Goal: Transaction & Acquisition: Purchase product/service

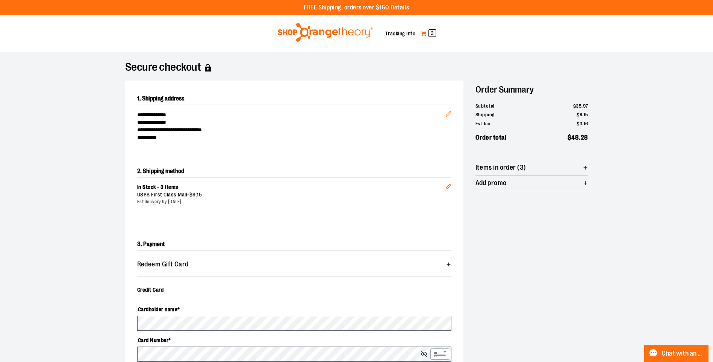
click at [433, 31] on span "3" at bounding box center [433, 33] width 8 height 8
click at [435, 30] on span "3" at bounding box center [433, 33] width 8 height 8
click at [423, 33] on link "My Cart 3" at bounding box center [428, 33] width 16 height 12
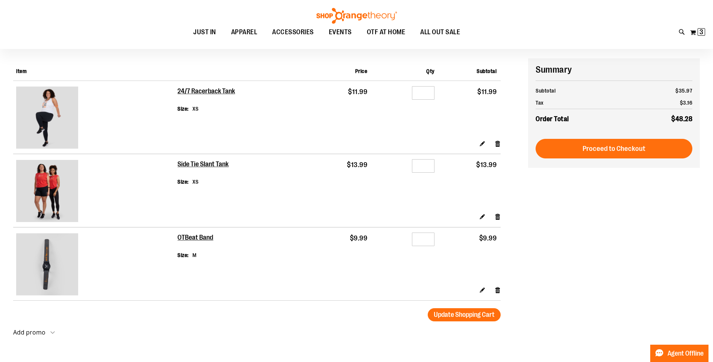
scroll to position [112, 0]
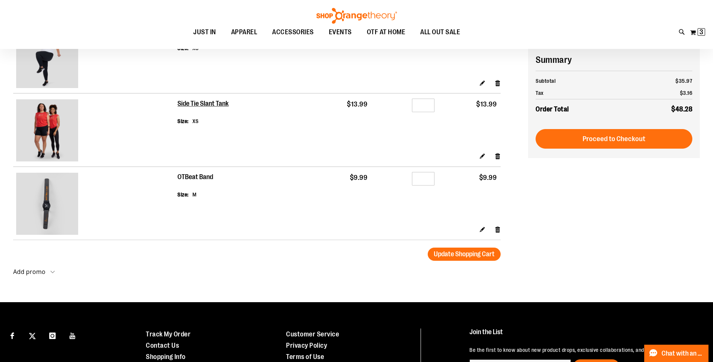
click at [180, 174] on h2 "OTBeat Band" at bounding box center [195, 177] width 36 height 8
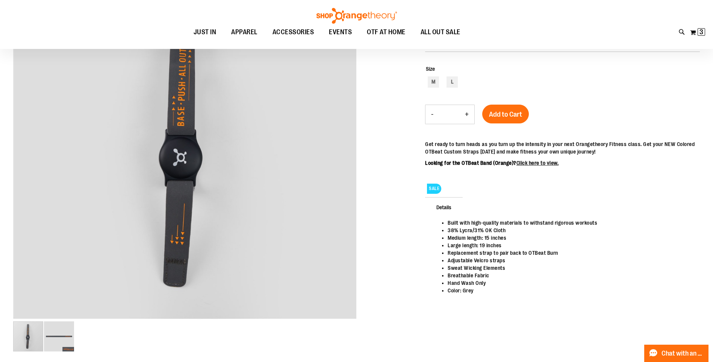
scroll to position [75, 0]
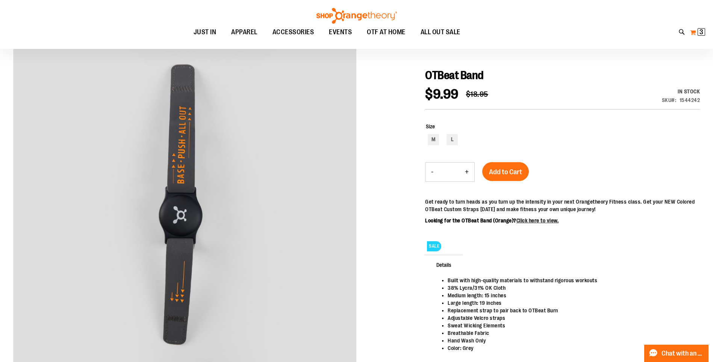
click at [700, 33] on span "3" at bounding box center [702, 32] width 4 height 8
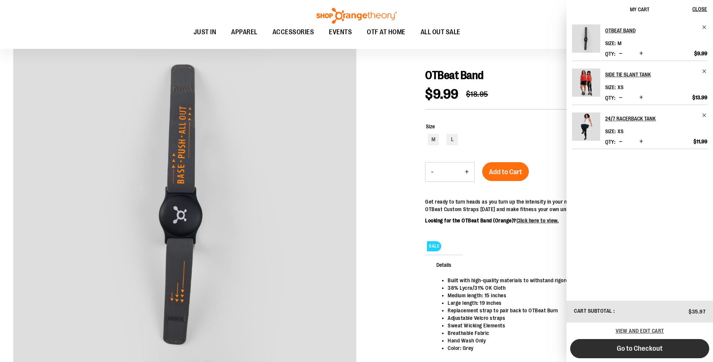
click at [639, 341] on button "Go to Checkout" at bounding box center [639, 348] width 139 height 19
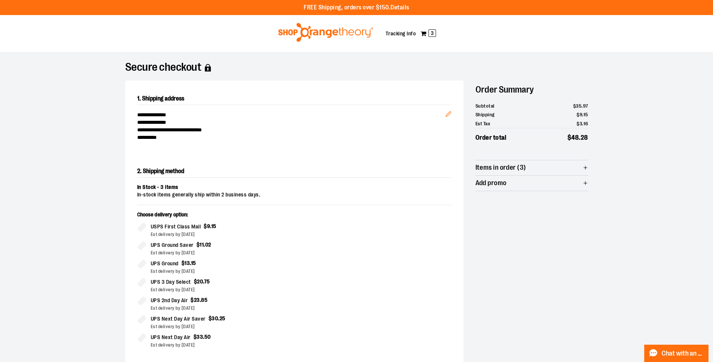
click at [356, 29] on img at bounding box center [325, 32] width 97 height 19
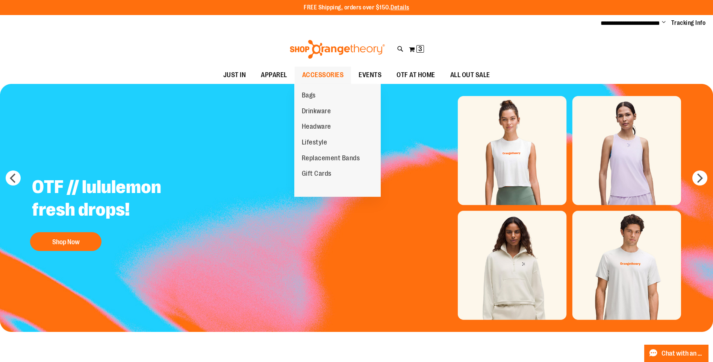
click at [316, 73] on span "ACCESSORIES" at bounding box center [323, 75] width 42 height 17
click at [313, 74] on span "ACCESSORIES" at bounding box center [323, 75] width 42 height 17
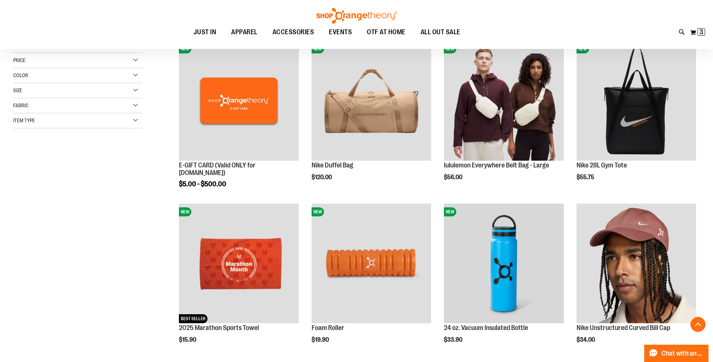
scroll to position [188, 0]
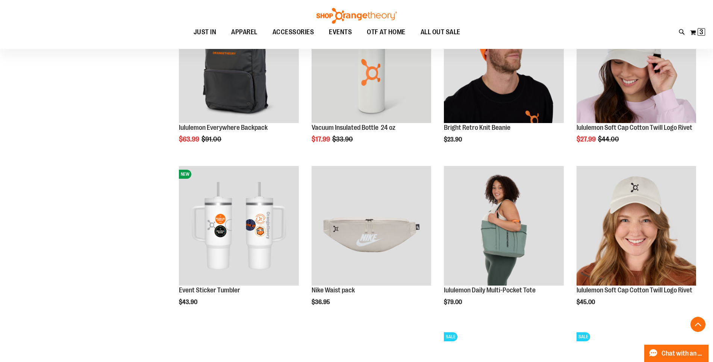
scroll to position [639, 0]
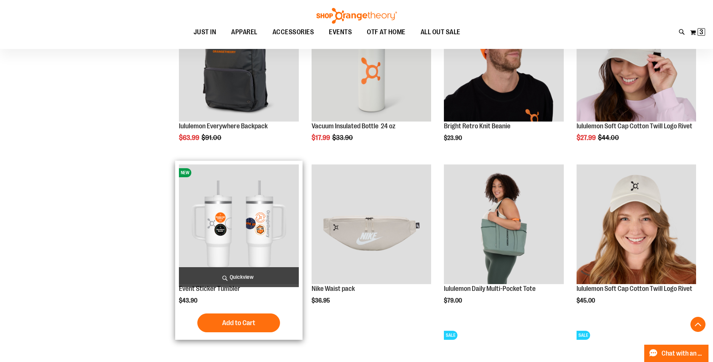
click at [237, 223] on img "product" at bounding box center [239, 224] width 120 height 120
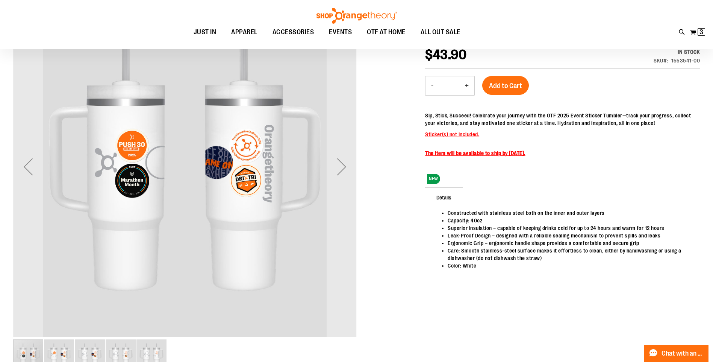
scroll to position [37, 0]
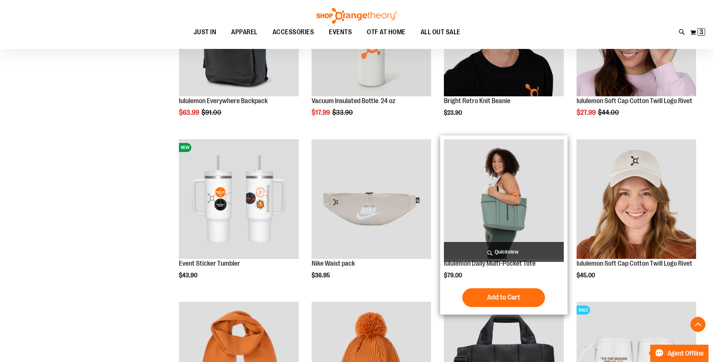
scroll to position [263, 0]
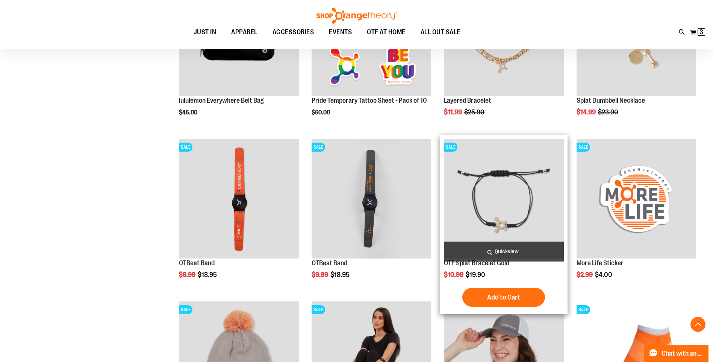
scroll to position [601, 0]
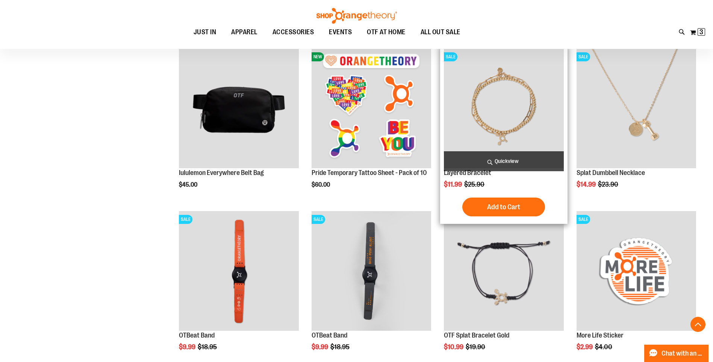
scroll to position [526, 0]
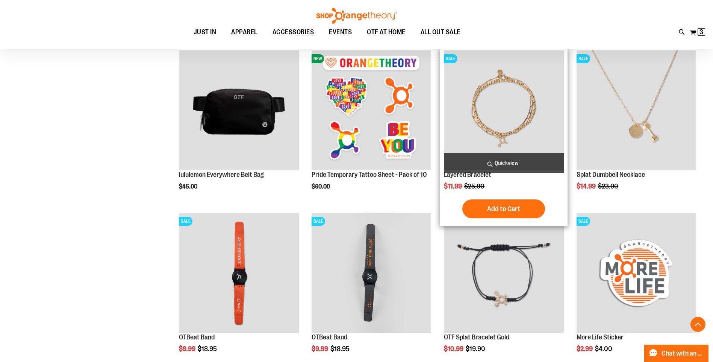
click at [513, 94] on img "product" at bounding box center [504, 110] width 120 height 120
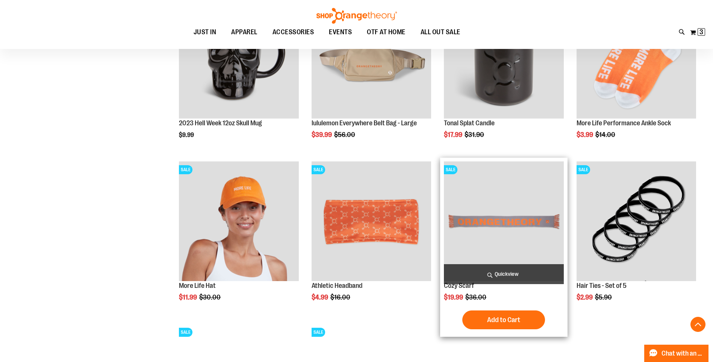
scroll to position [471, 0]
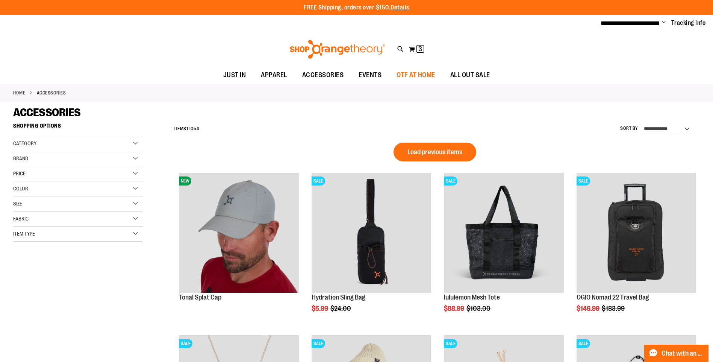
click at [421, 72] on span "OTF AT HOME" at bounding box center [416, 75] width 39 height 17
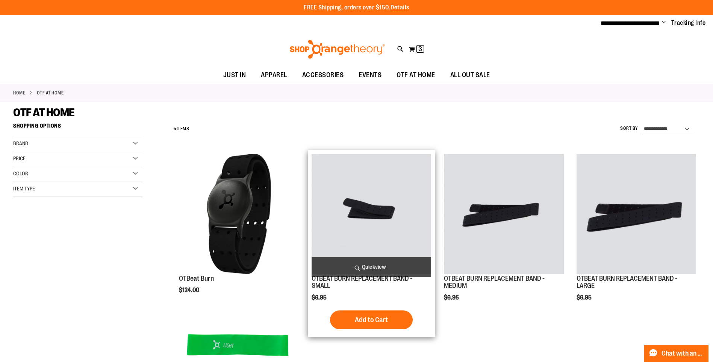
click at [366, 210] on img "product" at bounding box center [372, 214] width 120 height 120
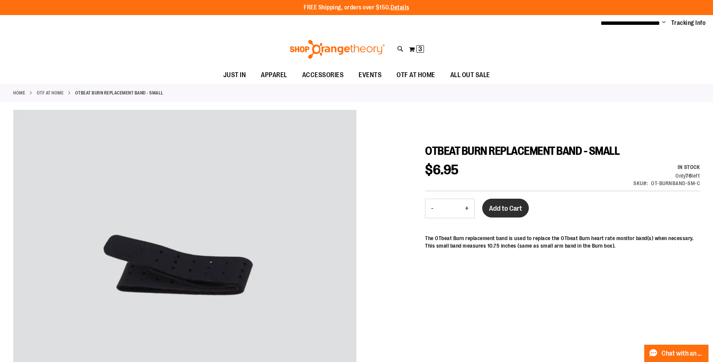
click at [513, 204] on span "Add to Cart" at bounding box center [505, 208] width 33 height 8
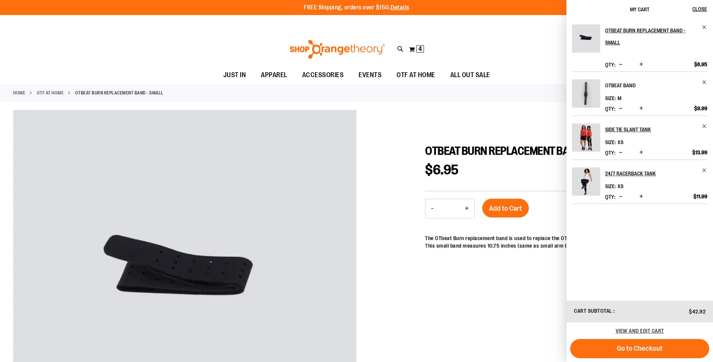
click at [620, 82] on h2 "OTBeat Band" at bounding box center [651, 85] width 92 height 12
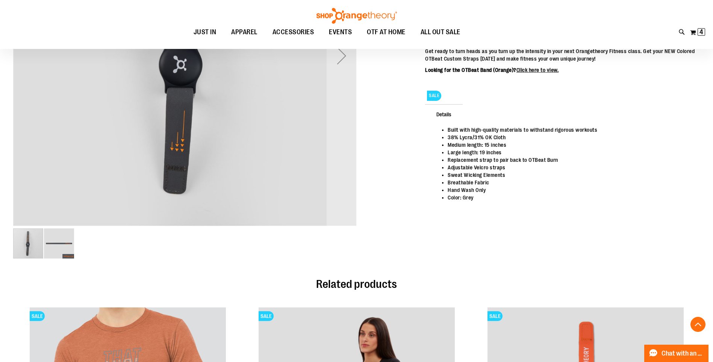
scroll to position [150, 0]
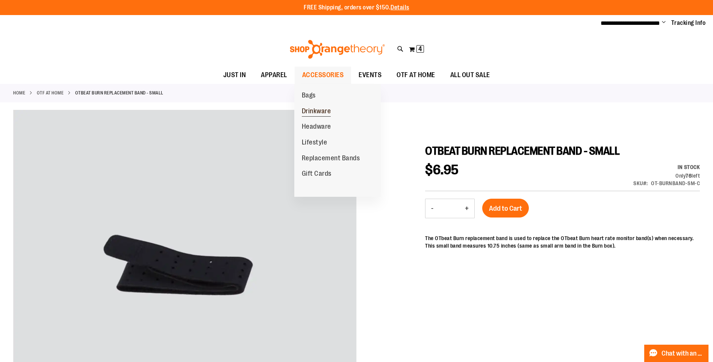
click at [321, 112] on span "Drinkware" at bounding box center [316, 111] width 29 height 9
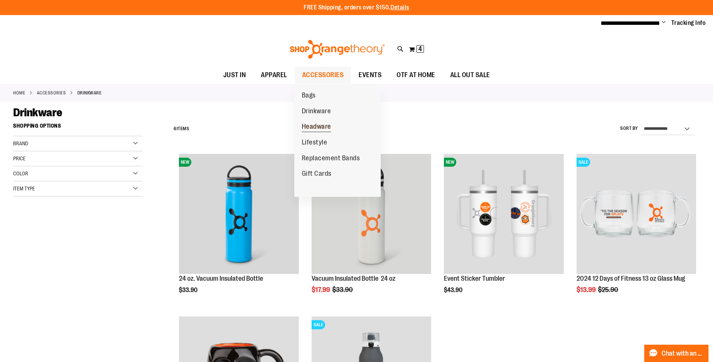
click at [331, 124] on span "Headware" at bounding box center [316, 127] width 29 height 9
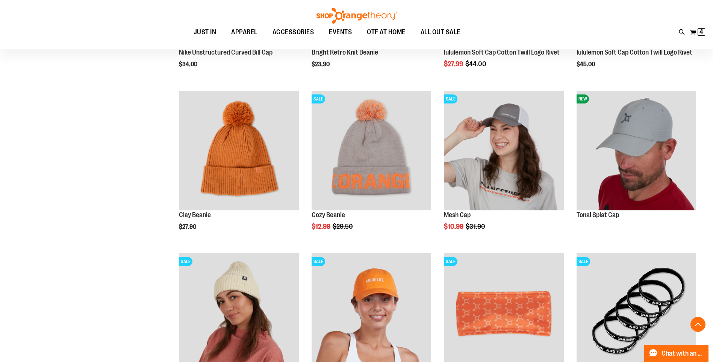
scroll to position [37, 0]
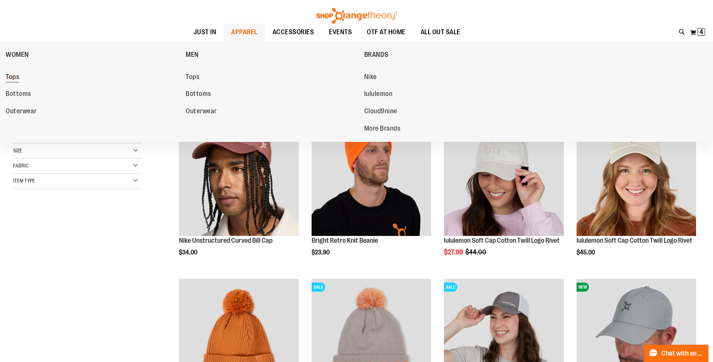
click at [17, 77] on span "Tops" at bounding box center [13, 77] width 14 height 9
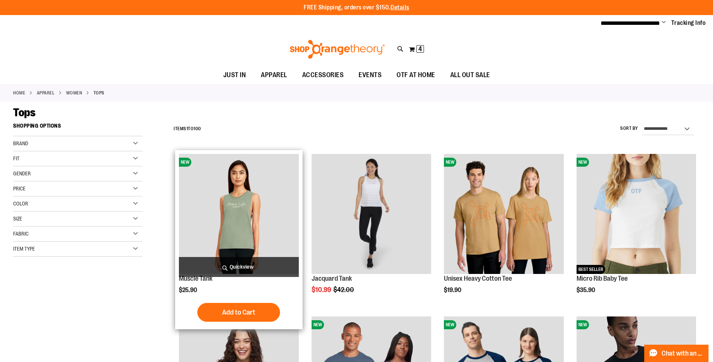
click at [233, 204] on img "product" at bounding box center [239, 214] width 120 height 120
click at [254, 194] on img "product" at bounding box center [239, 214] width 120 height 120
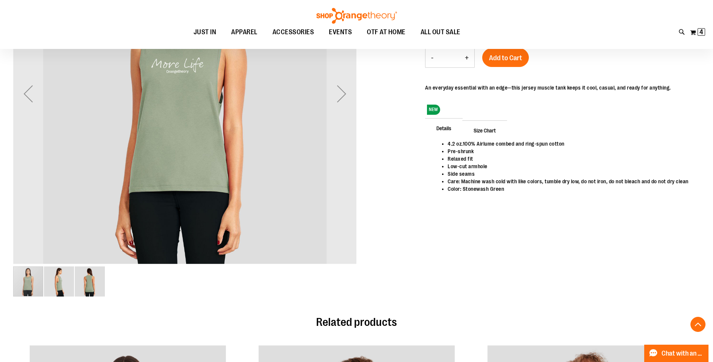
scroll to position [225, 0]
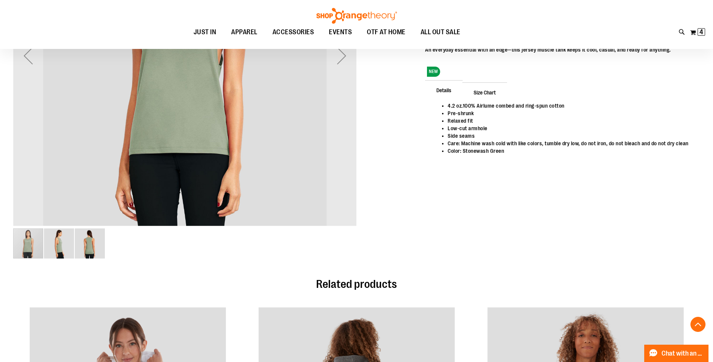
click at [91, 235] on img "image 3 of 3" at bounding box center [90, 243] width 30 height 30
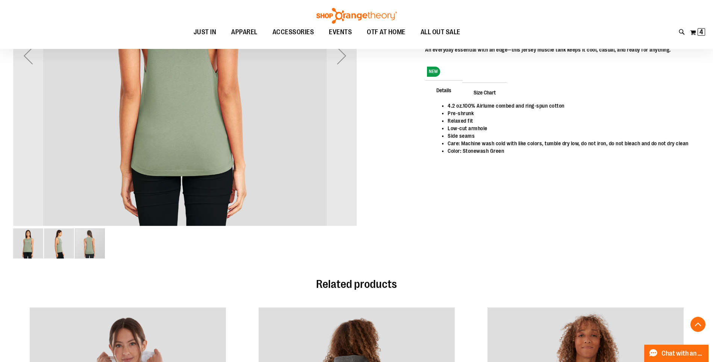
scroll to position [112, 0]
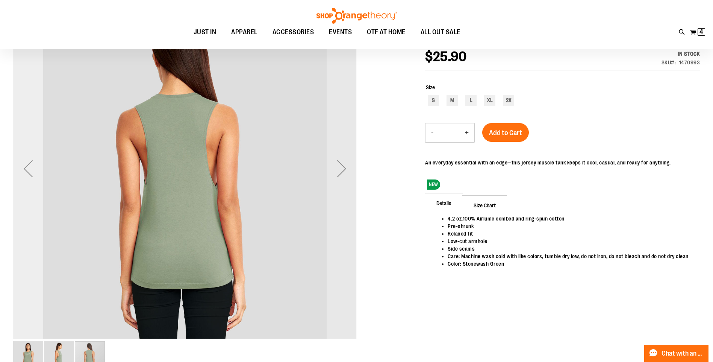
click at [27, 168] on div "Previous" at bounding box center [28, 168] width 30 height 30
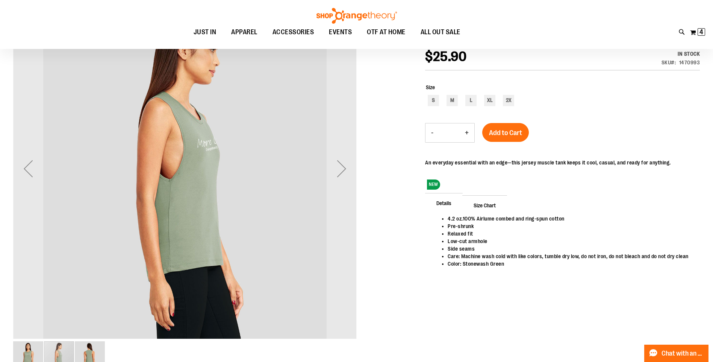
click at [29, 345] on img "image 1 of 3" at bounding box center [28, 356] width 30 height 30
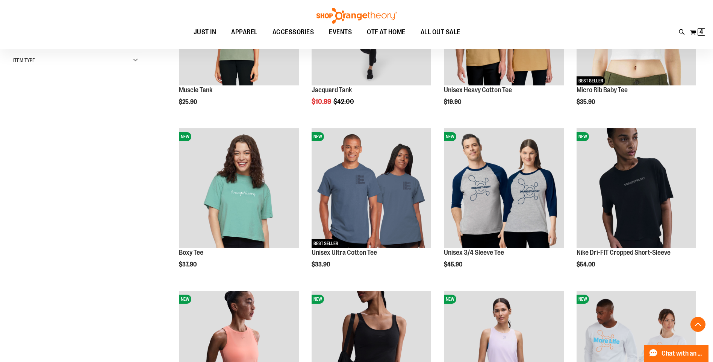
scroll to position [300, 0]
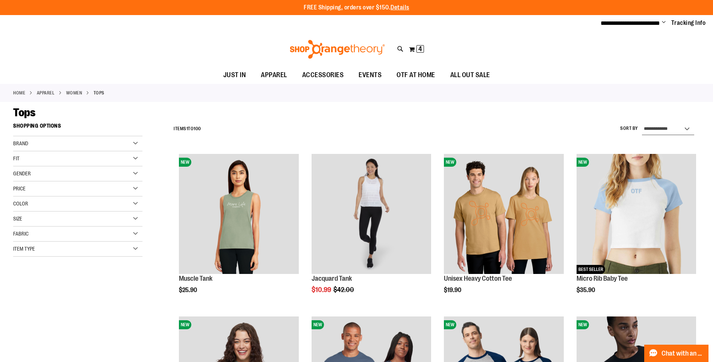
click at [689, 126] on select "**********" at bounding box center [668, 129] width 52 height 12
select select "*********"
click at [642, 123] on select "**********" at bounding box center [668, 129] width 52 height 12
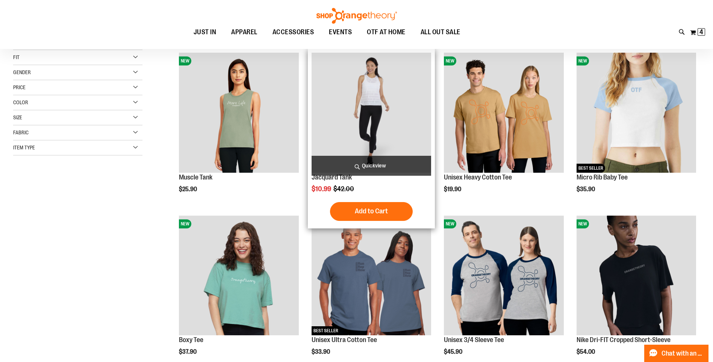
scroll to position [119, 0]
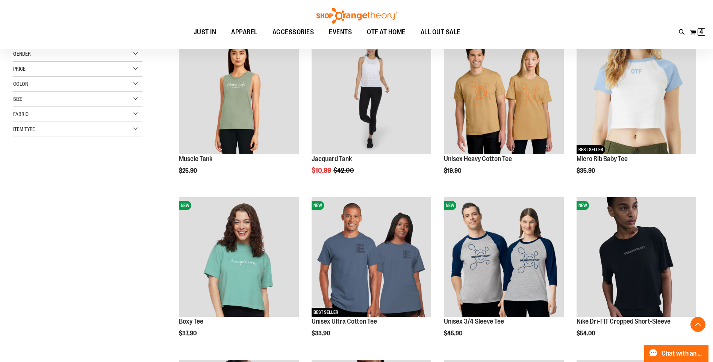
click at [43, 165] on div "Recently Ordered Last Ordered Items Add to Cart View All" at bounding box center [84, 159] width 143 height 15
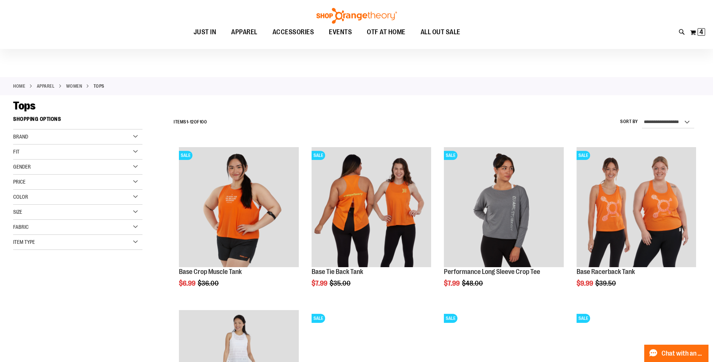
scroll to position [119, 0]
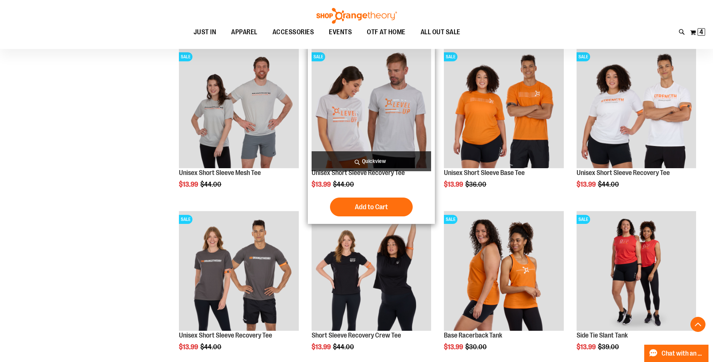
scroll to position [705, 0]
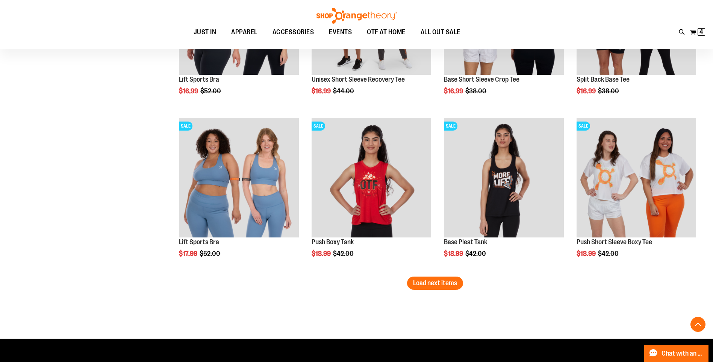
scroll to position [1382, 0]
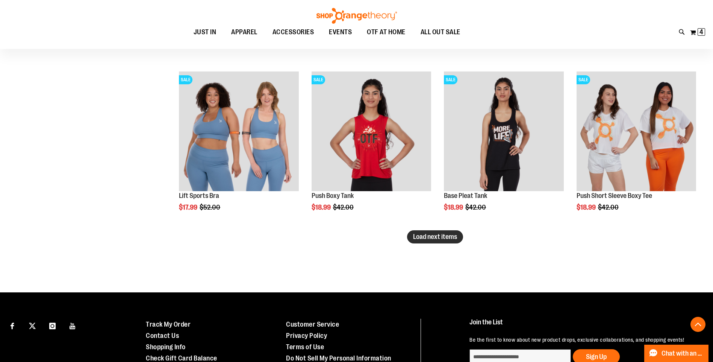
click at [433, 235] on span "Load next items" at bounding box center [435, 237] width 44 height 8
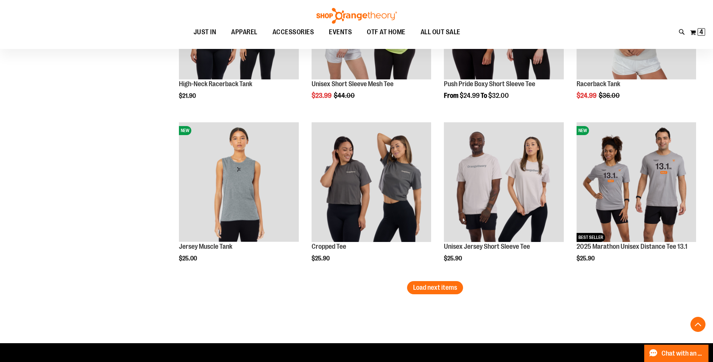
scroll to position [1870, 0]
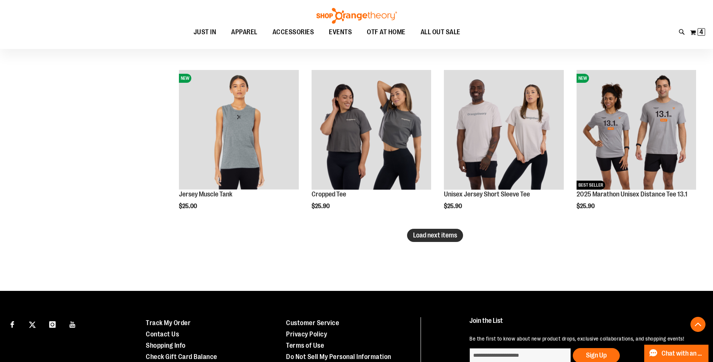
click at [428, 236] on span "Load next items" at bounding box center [435, 235] width 44 height 8
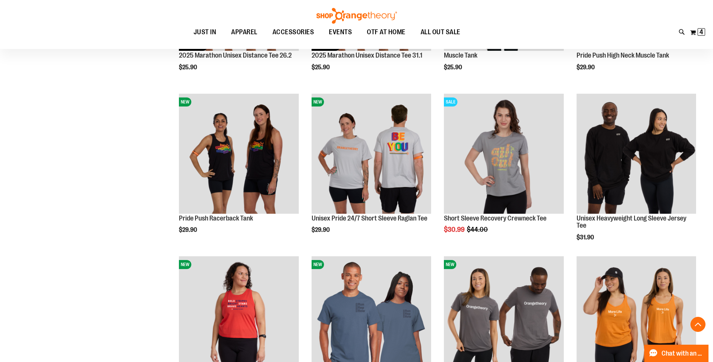
scroll to position [2171, 0]
click at [703, 33] on span "4" at bounding box center [702, 32] width 4 height 8
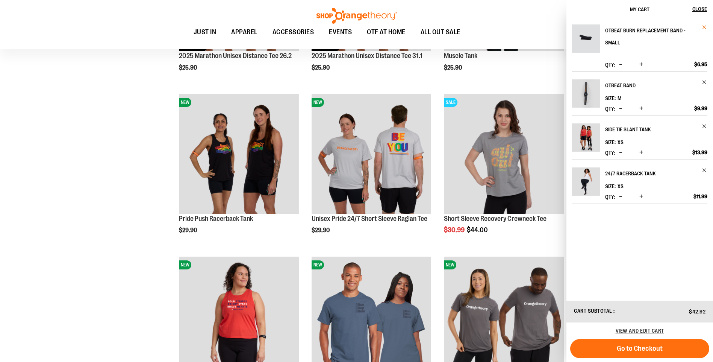
click at [704, 25] on span "Remove item" at bounding box center [705, 27] width 6 height 6
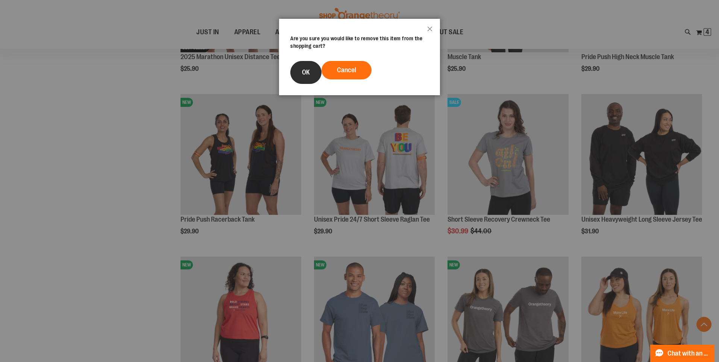
click at [310, 66] on button "OK" at bounding box center [305, 72] width 31 height 23
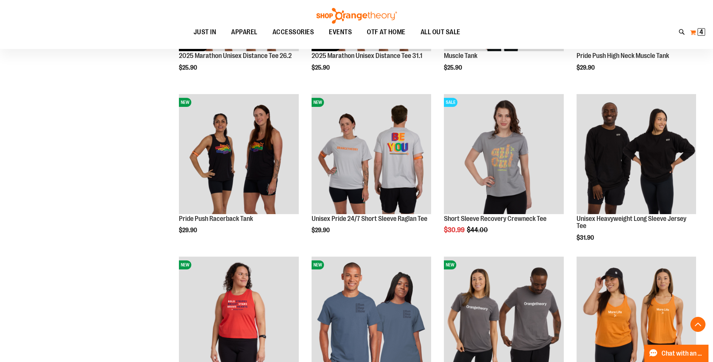
click at [692, 28] on button "My Cart 4 4 items" at bounding box center [698, 32] width 16 height 12
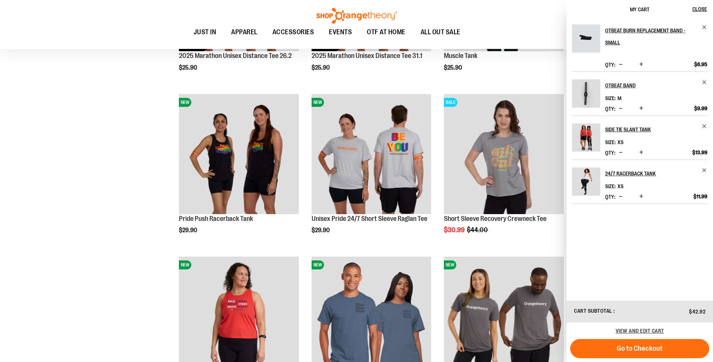
click at [506, 26] on ul "JUST IN JUST IN Balanced Basics New for Women New for Men New Accessories New B…" at bounding box center [327, 32] width 620 height 17
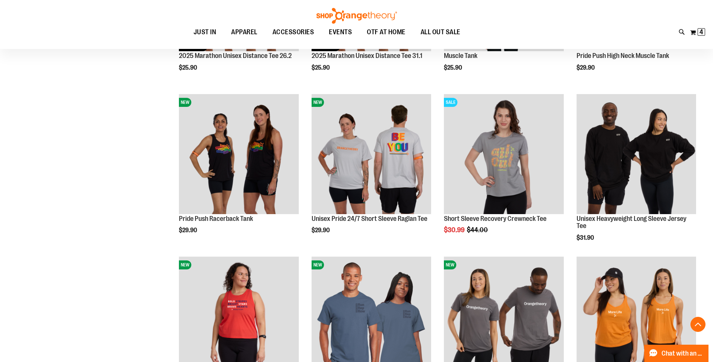
click at [353, 15] on img at bounding box center [356, 16] width 83 height 16
click at [703, 30] on span "3 3 items" at bounding box center [702, 32] width 8 height 8
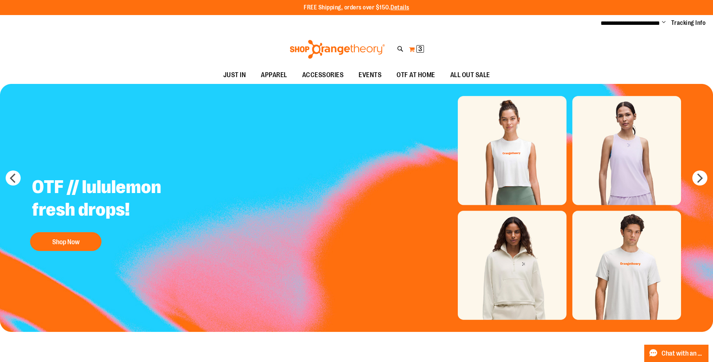
click at [420, 47] on span "3" at bounding box center [420, 49] width 4 height 8
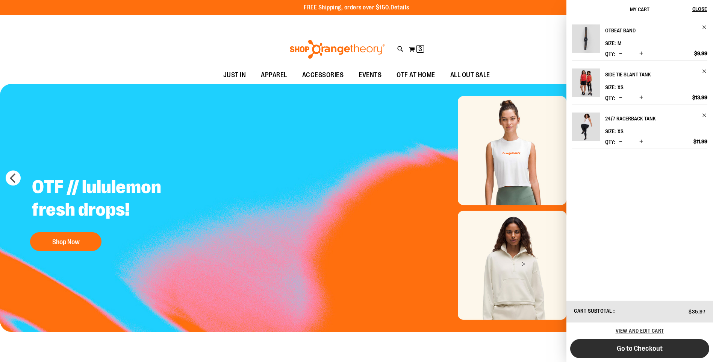
click at [629, 352] on span "Go to Checkout" at bounding box center [640, 348] width 46 height 8
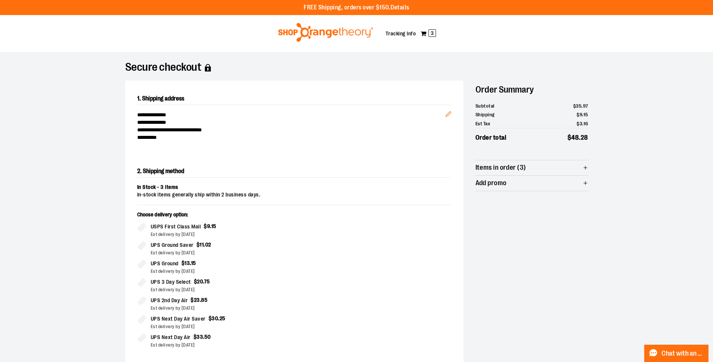
scroll to position [113, 0]
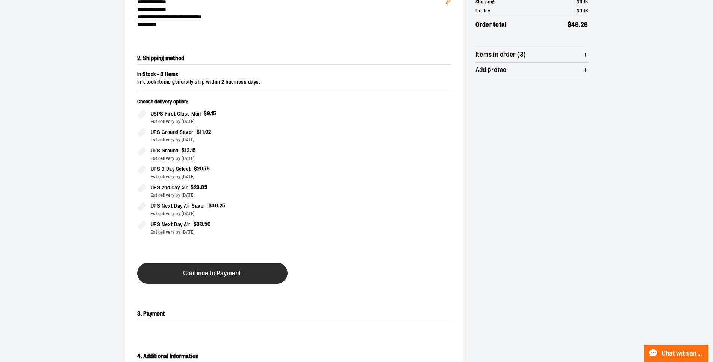
click at [226, 269] on button "Continue to Payment" at bounding box center [212, 272] width 150 height 21
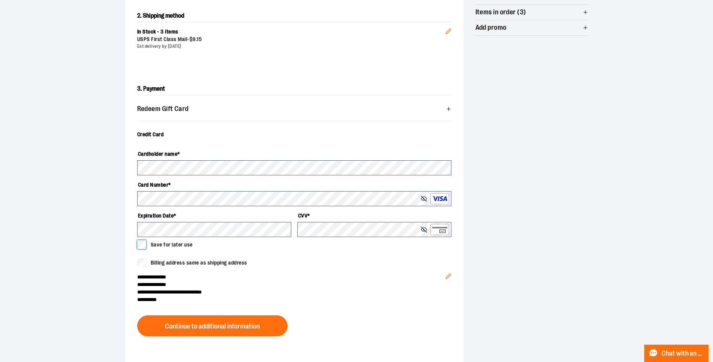
scroll to position [188, 0]
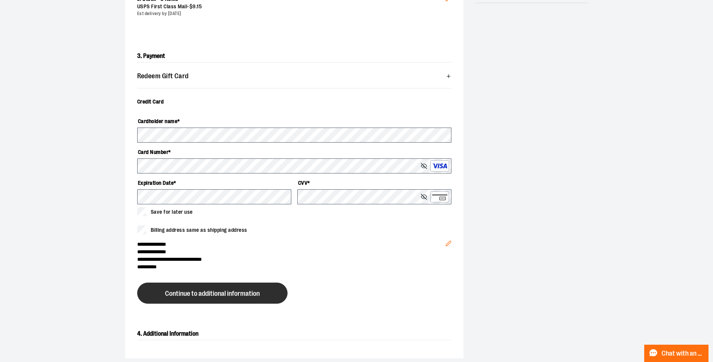
click at [195, 286] on button "Continue to additional information" at bounding box center [212, 292] width 150 height 21
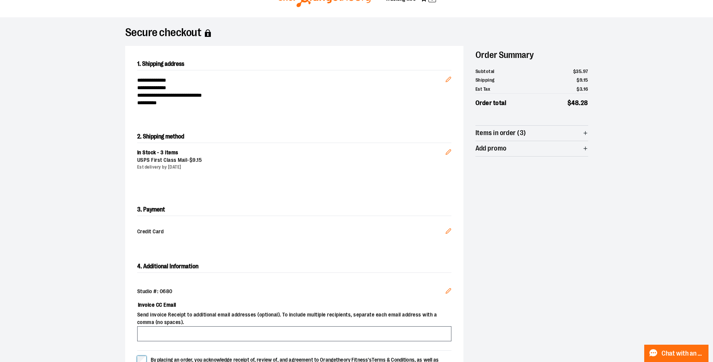
scroll to position [0, 0]
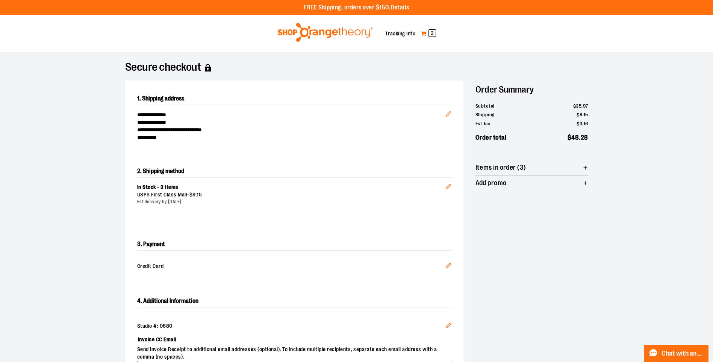
click at [431, 35] on span "3" at bounding box center [433, 33] width 8 height 8
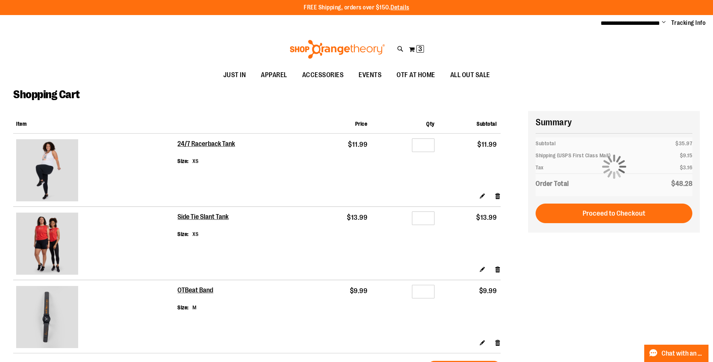
click at [50, 167] on img at bounding box center [47, 170] width 62 height 62
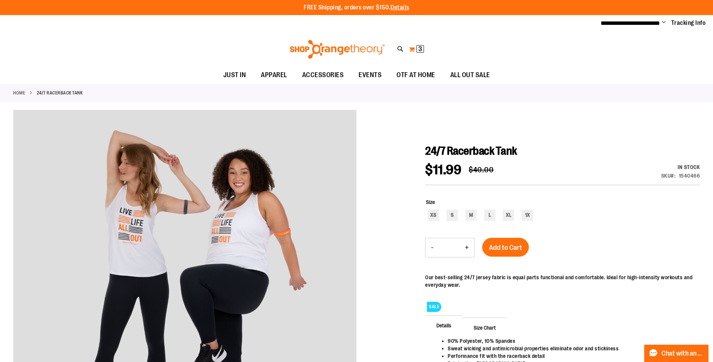
click at [421, 47] on span "3" at bounding box center [420, 49] width 4 height 8
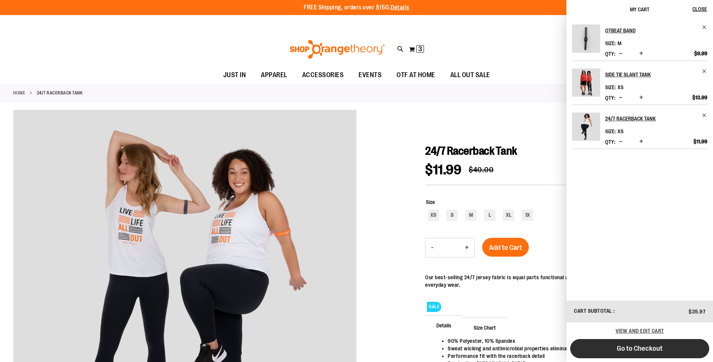
click at [651, 347] on span "Go to Checkout" at bounding box center [640, 348] width 46 height 8
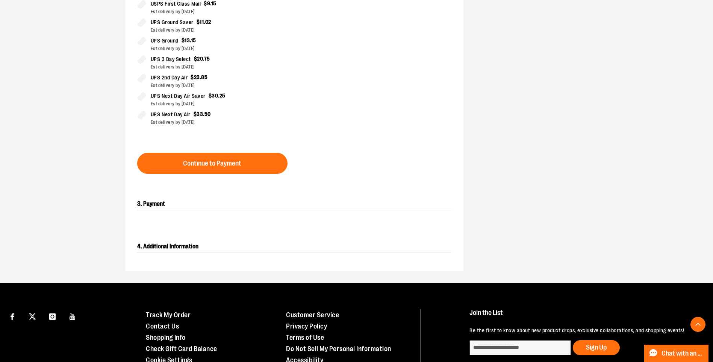
scroll to position [263, 0]
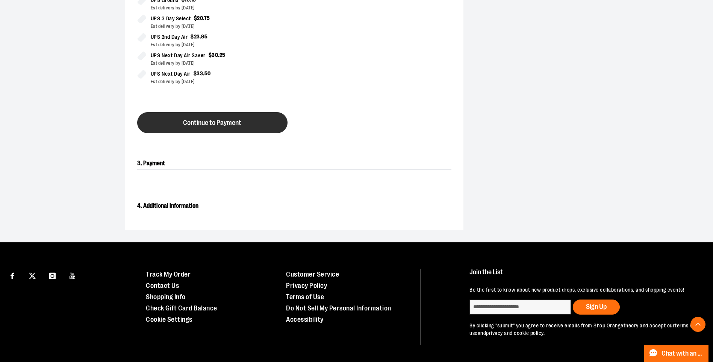
click at [217, 116] on button "Continue to Payment" at bounding box center [212, 122] width 150 height 21
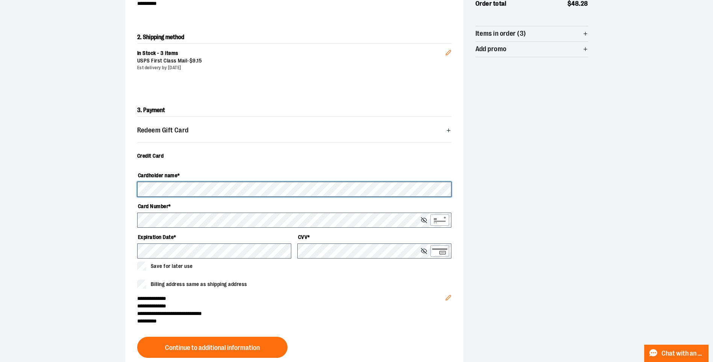
scroll to position [68, 0]
